Goal: Navigation & Orientation: Find specific page/section

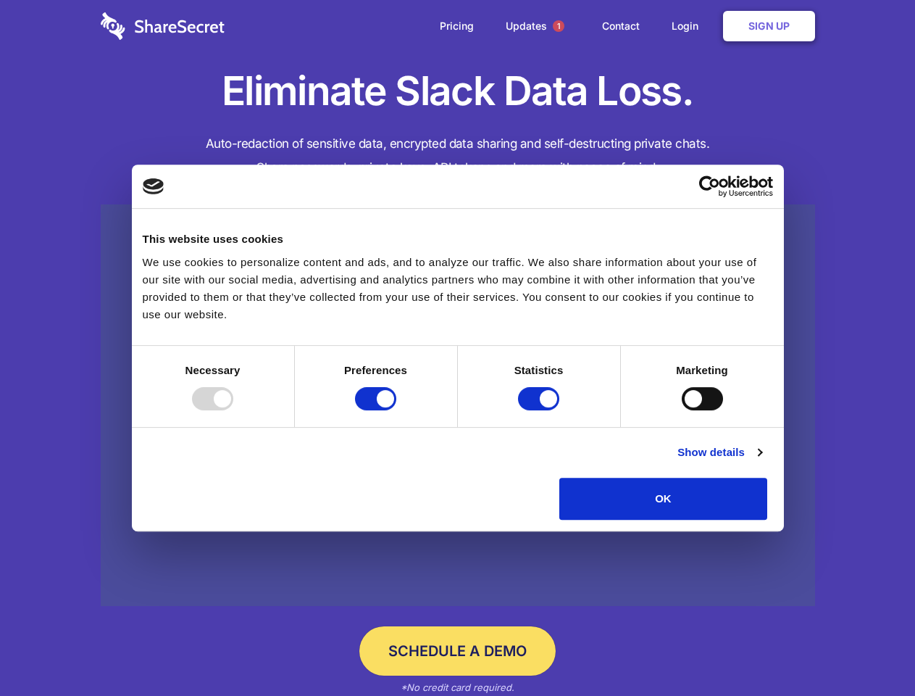
click at [233, 410] on div at bounding box center [212, 398] width 41 height 23
click at [396, 410] on input "Preferences" at bounding box center [375, 398] width 41 height 23
checkbox input "false"
click at [541, 410] on input "Statistics" at bounding box center [538, 398] width 41 height 23
checkbox input "false"
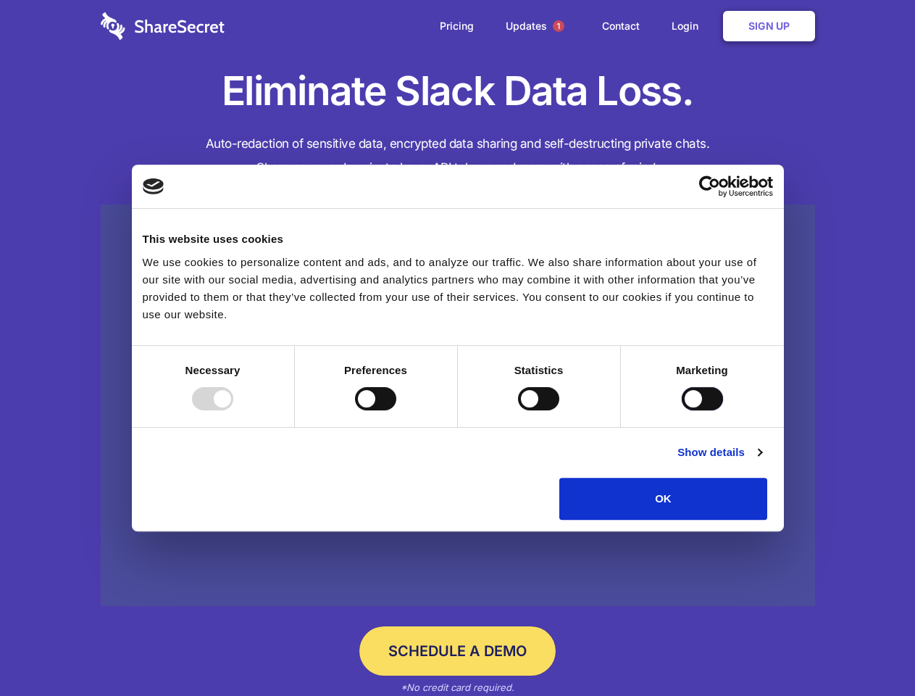
click at [682, 410] on input "Marketing" at bounding box center [702, 398] width 41 height 23
checkbox input "true"
click at [762, 461] on link "Show details" at bounding box center [719, 451] width 84 height 17
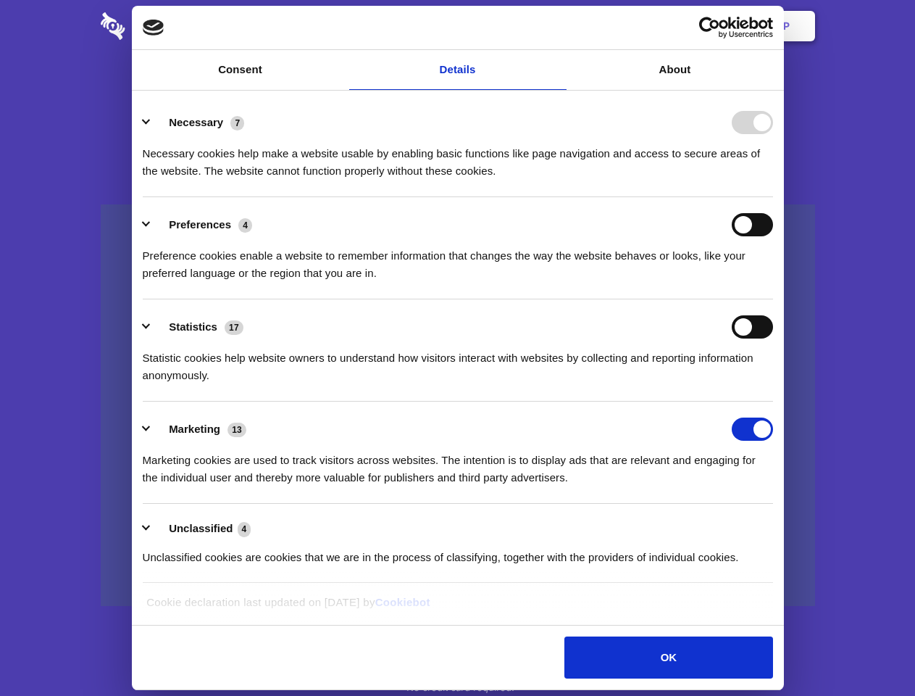
click at [773, 282] on div "Preferences 4 Preference cookies enable a website to remember information that …" at bounding box center [458, 247] width 630 height 69
click at [558, 26] on span "1" at bounding box center [559, 26] width 12 height 12
